Goal: Find specific page/section: Find specific page/section

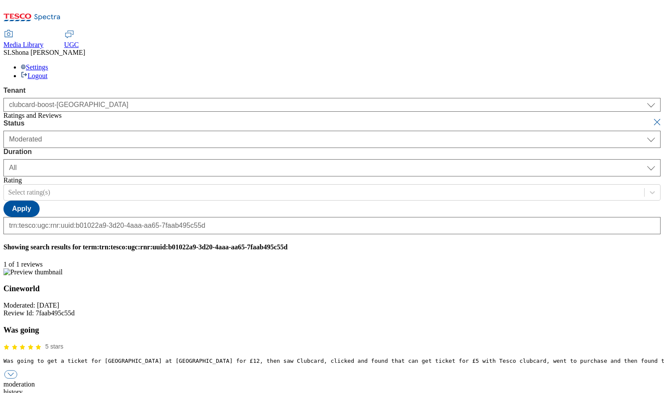
select select "All"
